Goal: Information Seeking & Learning: Learn about a topic

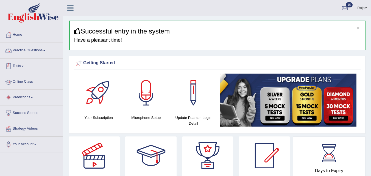
click at [26, 94] on link "Predictions" at bounding box center [31, 97] width 63 height 14
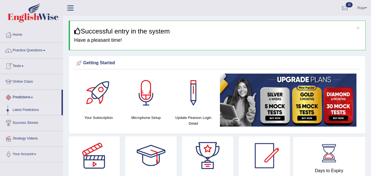
click at [36, 108] on link "Latest Predictions" at bounding box center [35, 110] width 51 height 10
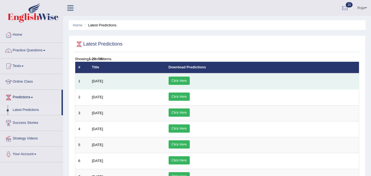
click at [190, 79] on link "Click Here" at bounding box center [179, 81] width 21 height 8
